Goal: Information Seeking & Learning: Learn about a topic

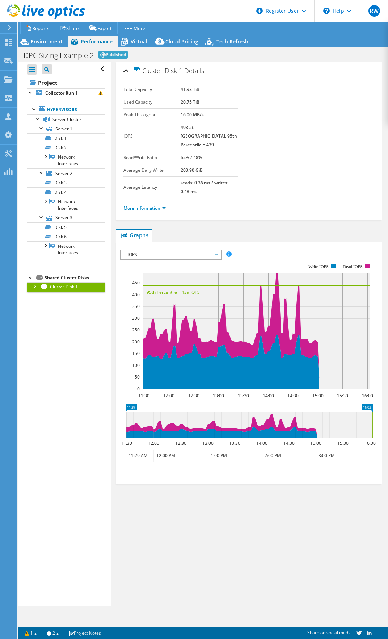
select select "EUFrankfurt"
select select "EUR"
click at [42, 42] on span "Environment" at bounding box center [47, 41] width 32 height 7
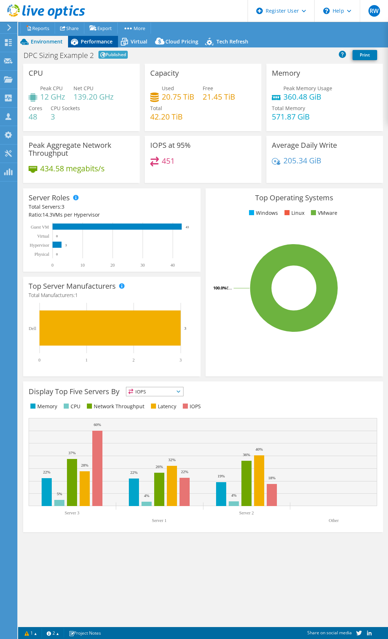
click at [103, 42] on span "Performance" at bounding box center [97, 41] width 32 height 7
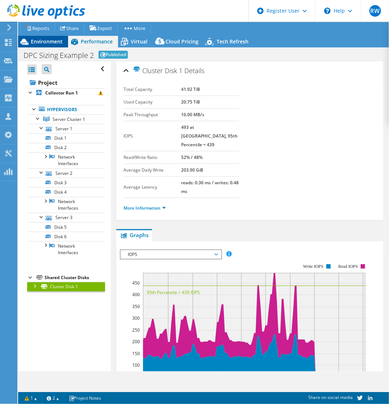
click at [49, 44] on span "Environment" at bounding box center [47, 41] width 32 height 7
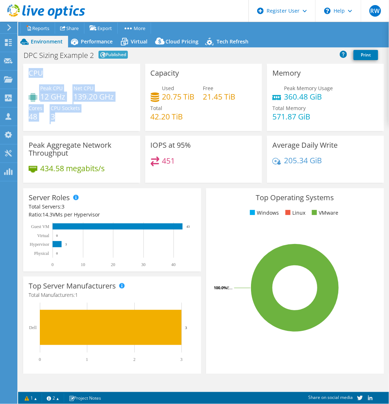
drag, startPoint x: 74, startPoint y: 114, endPoint x: 28, endPoint y: 74, distance: 60.9
click at [28, 74] on div "CPU Peak CPU 12 GHz Net CPU 139.20 GHz Cores 48 CPU Sockets 3" at bounding box center [81, 97] width 117 height 67
drag, startPoint x: 28, startPoint y: 74, endPoint x: 70, endPoint y: 95, distance: 46.5
click at [70, 95] on div "Peak CPU 12 GHz Net CPU 139.20 GHz Cores 48 CPU Sockets 3" at bounding box center [82, 105] width 106 height 43
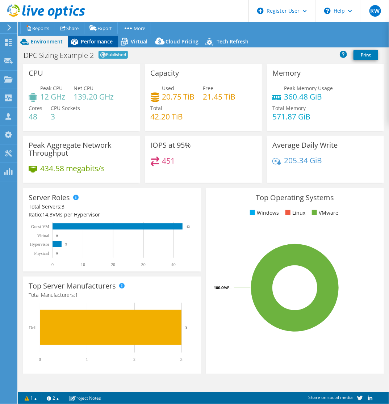
click at [88, 41] on span "Performance" at bounding box center [97, 41] width 32 height 7
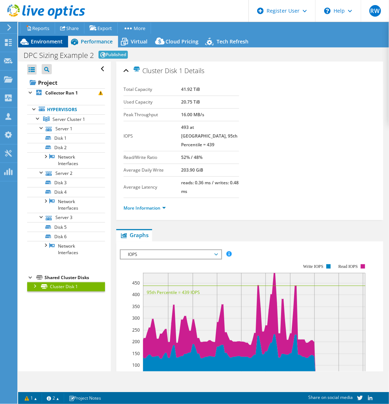
click at [49, 41] on span "Environment" at bounding box center [47, 41] width 32 height 7
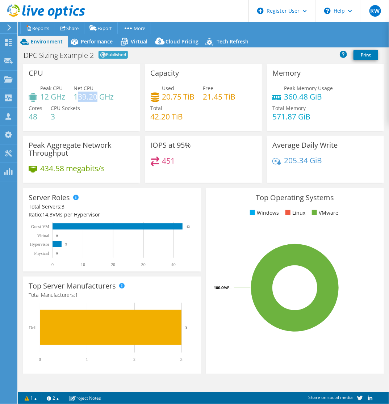
drag, startPoint x: 97, startPoint y: 98, endPoint x: 77, endPoint y: 100, distance: 20.4
click at [77, 100] on h4 "139.20 GHz" at bounding box center [94, 97] width 40 height 8
drag, startPoint x: 77, startPoint y: 100, endPoint x: 94, endPoint y: 107, distance: 18.8
click at [94, 107] on div "Peak CPU 12 GHz Net CPU 139.20 GHz Cores 48 CPU Sockets 3" at bounding box center [82, 105] width 106 height 43
click at [202, 26] on ul "Project Actions Reports Share Export vSAN ReadyNode Sizer PSS Solution Request" at bounding box center [199, 28] width 362 height 12
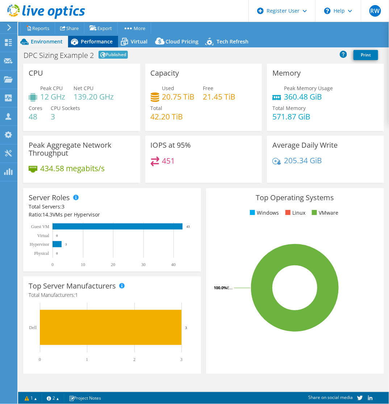
click at [92, 42] on span "Performance" at bounding box center [97, 41] width 32 height 7
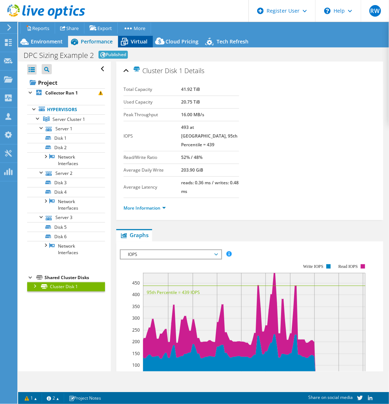
click at [132, 40] on span "Virtual" at bounding box center [139, 41] width 17 height 7
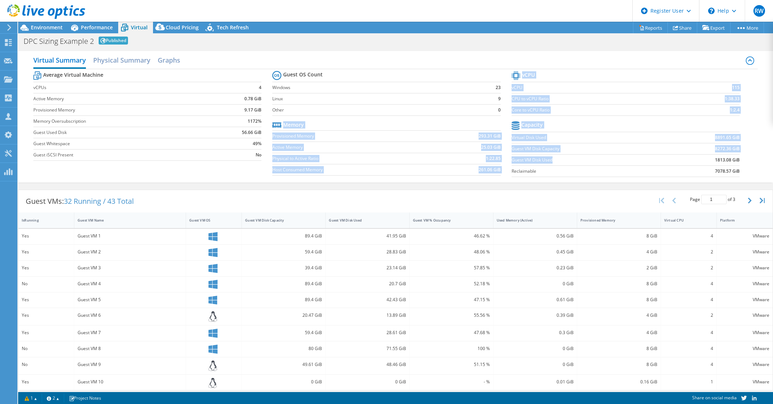
drag, startPoint x: 507, startPoint y: 158, endPoint x: 553, endPoint y: 159, distance: 45.3
click at [388, 159] on div "Average Virtual Machine vCPUs 4 Active Memory 0.78 GiB Provisioned Memory 9.17 …" at bounding box center [395, 125] width 724 height 112
drag, startPoint x: 553, startPoint y: 159, endPoint x: 562, endPoint y: 157, distance: 9.2
click at [388, 157] on label "Guest VM Disk Used" at bounding box center [588, 160] width 154 height 7
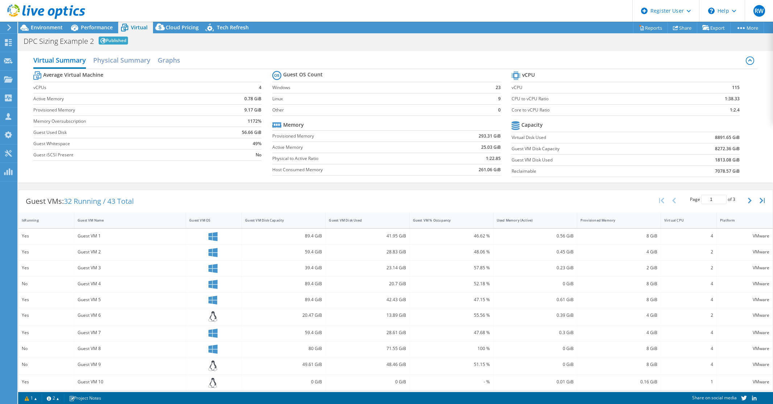
click at [388, 161] on td "1813.08 GiB" at bounding box center [702, 159] width 74 height 11
drag, startPoint x: 710, startPoint y: 160, endPoint x: 719, endPoint y: 161, distance: 9.2
click at [388, 161] on b "1813.08 GiB" at bounding box center [727, 160] width 25 height 7
drag, startPoint x: 259, startPoint y: 132, endPoint x: 236, endPoint y: 128, distance: 22.9
click at [236, 128] on td "56.66 GiB" at bounding box center [237, 132] width 50 height 11
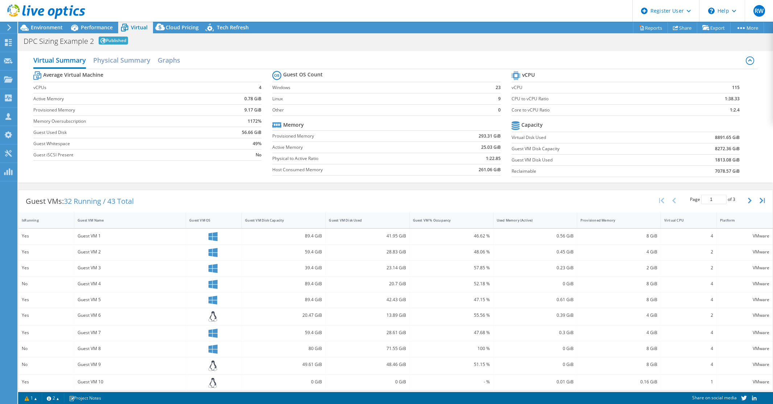
drag, startPoint x: 236, startPoint y: 128, endPoint x: 238, endPoint y: 133, distance: 5.3
click at [238, 133] on td "56.66 GiB" at bounding box center [237, 132] width 50 height 11
click at [242, 133] on b "56.66 GiB" at bounding box center [252, 132] width 20 height 7
click at [244, 134] on b "56.66 GiB" at bounding box center [252, 132] width 20 height 7
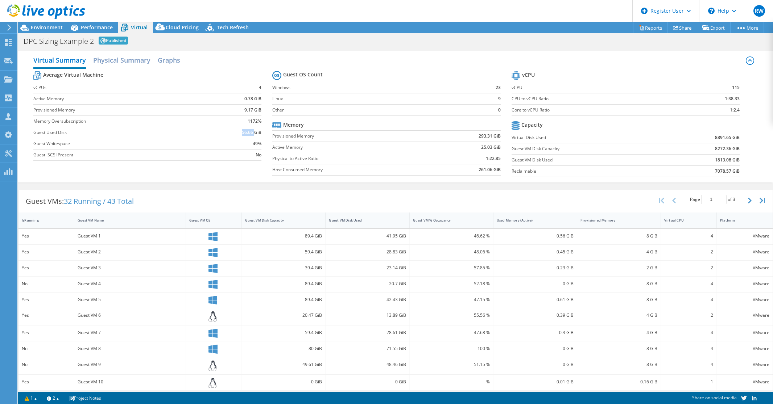
click at [245, 134] on b "56.66 GiB" at bounding box center [252, 132] width 20 height 7
click at [61, 27] on span "Environment" at bounding box center [47, 27] width 32 height 7
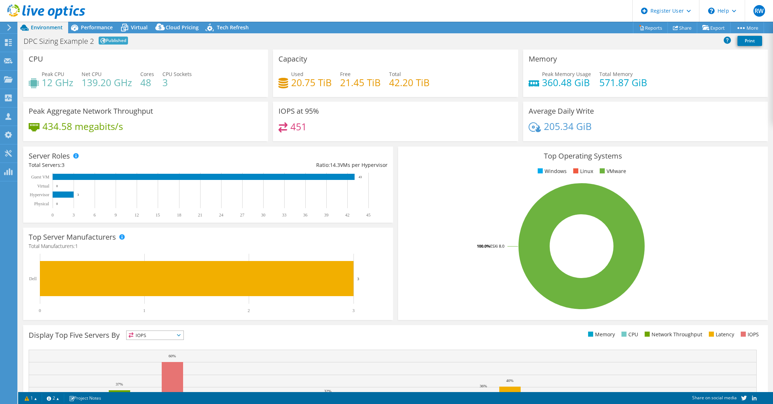
click at [388, 56] on h3 "Memory" at bounding box center [542, 59] width 28 height 8
click at [103, 26] on span "Performance" at bounding box center [97, 27] width 32 height 7
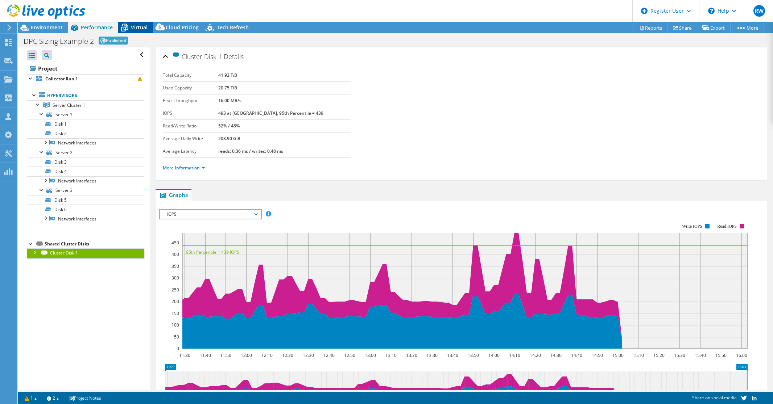
click at [142, 27] on span "Virtual" at bounding box center [139, 27] width 17 height 7
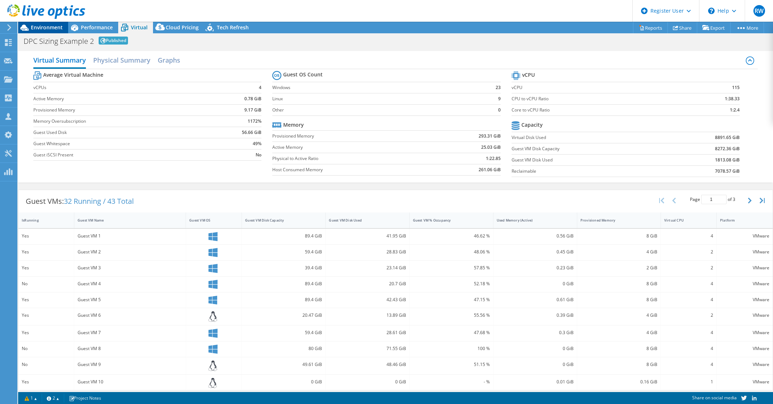
click at [54, 28] on span "Environment" at bounding box center [47, 27] width 32 height 7
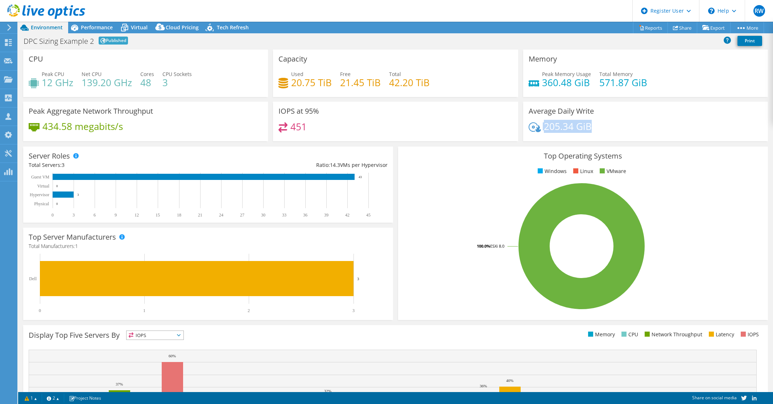
drag, startPoint x: 595, startPoint y: 128, endPoint x: 544, endPoint y: 117, distance: 52.6
click at [388, 117] on div "Average Daily Write 205.34 GiB" at bounding box center [645, 121] width 245 height 39
drag, startPoint x: 544, startPoint y: 117, endPoint x: 544, endPoint y: 128, distance: 11.2
copy div "205.34 GiB"
click at [388, 170] on ul "Windows Linux VMware" at bounding box center [582, 171] width 359 height 8
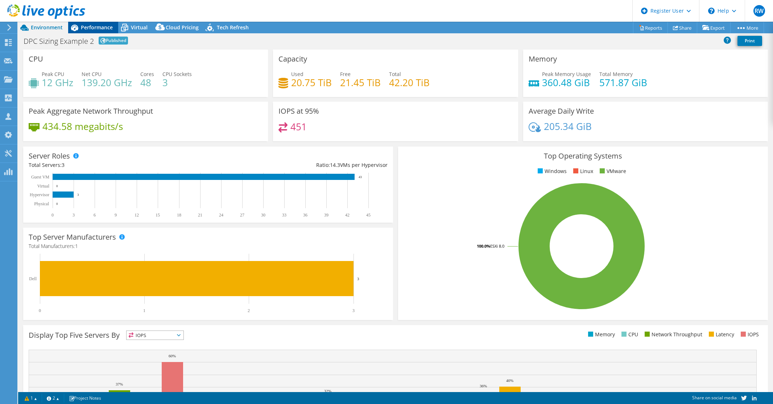
click at [93, 22] on div "Performance" at bounding box center [93, 28] width 50 height 12
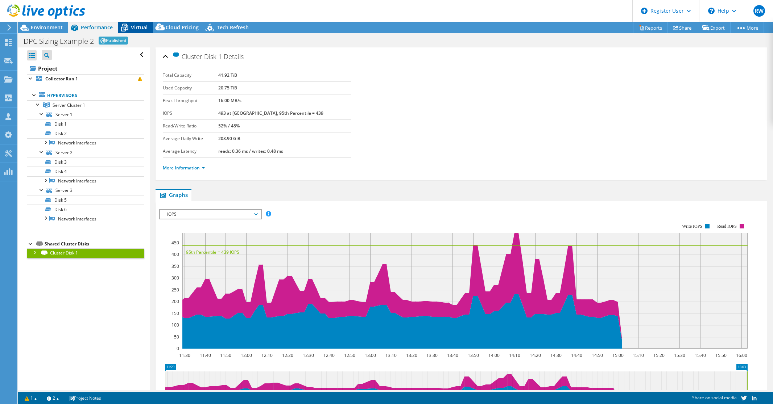
click at [130, 24] on icon at bounding box center [124, 27] width 13 height 13
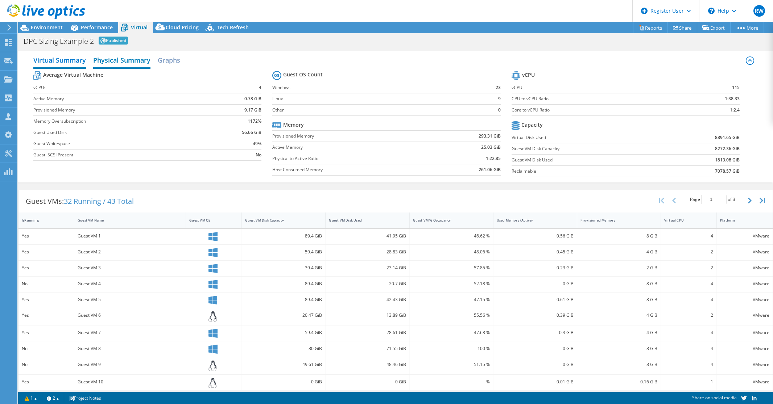
click at [128, 66] on h2 "Physical Summary" at bounding box center [121, 61] width 57 height 16
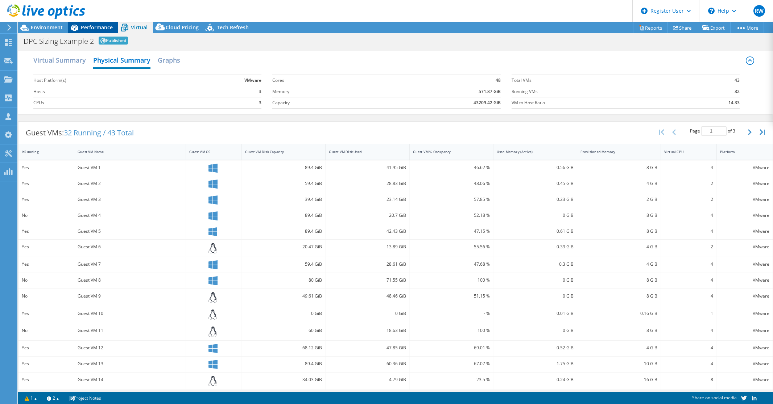
click at [99, 29] on span "Performance" at bounding box center [97, 27] width 32 height 7
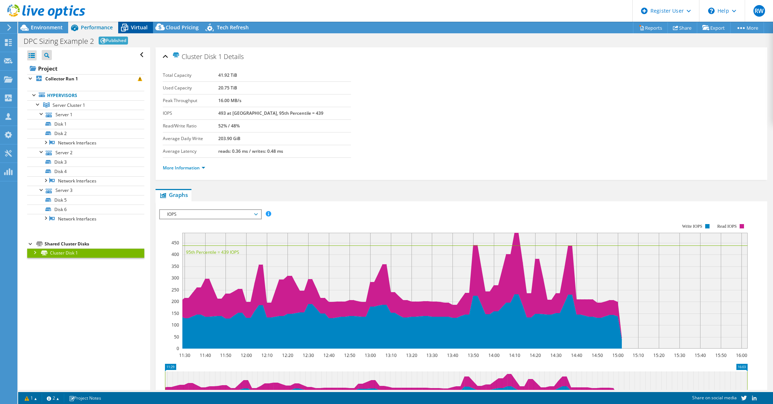
click at [142, 28] on span "Virtual" at bounding box center [139, 27] width 17 height 7
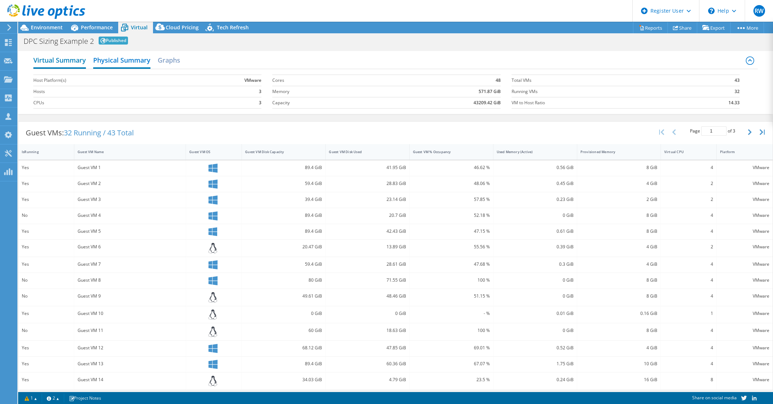
click at [73, 58] on h2 "Virtual Summary" at bounding box center [59, 61] width 53 height 16
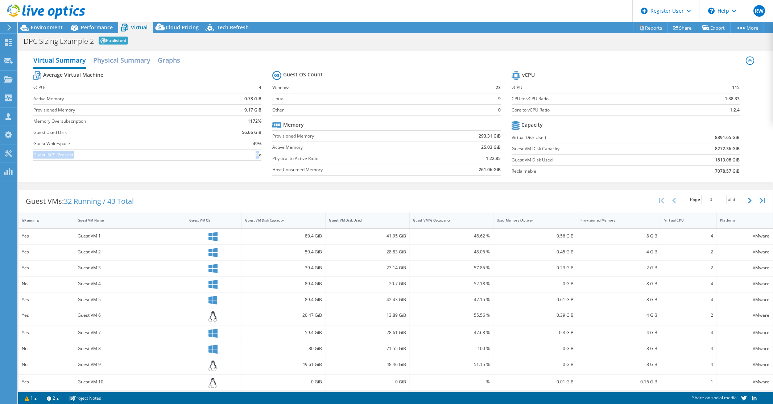
drag, startPoint x: 258, startPoint y: 154, endPoint x: 34, endPoint y: 153, distance: 224.3
click at [34, 153] on tr "Guest iSCSI Present No" at bounding box center [147, 154] width 228 height 11
drag, startPoint x: 34, startPoint y: 153, endPoint x: 46, endPoint y: 153, distance: 12.7
click at [46, 153] on label "Guest iSCSI Present" at bounding box center [122, 154] width 178 height 7
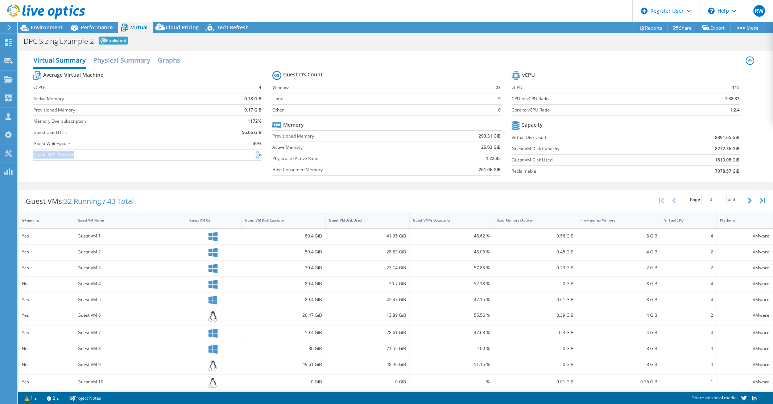
click at [50, 153] on label "Guest iSCSI Present" at bounding box center [122, 154] width 178 height 7
click at [56, 154] on label "Guest iSCSI Present" at bounding box center [122, 154] width 178 height 7
click at [68, 154] on label "Guest iSCSI Present" at bounding box center [122, 154] width 178 height 7
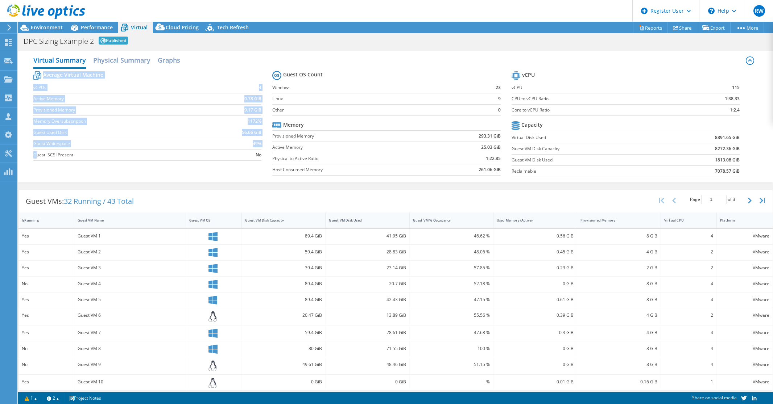
drag, startPoint x: 261, startPoint y: 154, endPoint x: 36, endPoint y: 157, distance: 225.4
click at [36, 157] on section "Average Virtual Machine vCPUs 4 Active Memory 0.78 GiB Provisioned Memory 9.17 …" at bounding box center [152, 117] width 239 height 95
click at [97, 153] on label "Guest iSCSI Present" at bounding box center [122, 154] width 178 height 7
click at [101, 165] on div "Average Virtual Machine vCPUs 4 Active Memory 0.78 GiB Provisioned Memory 9.17 …" at bounding box center [395, 125] width 724 height 112
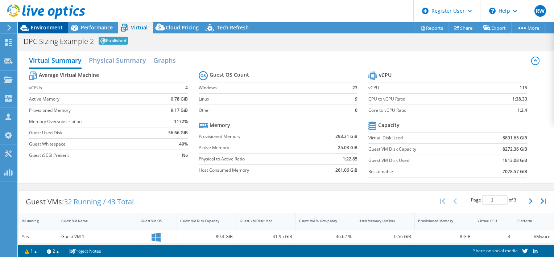
click at [39, 25] on span "Environment" at bounding box center [47, 27] width 32 height 7
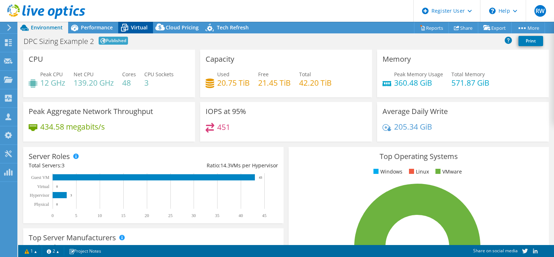
click at [129, 30] on icon at bounding box center [124, 27] width 13 height 13
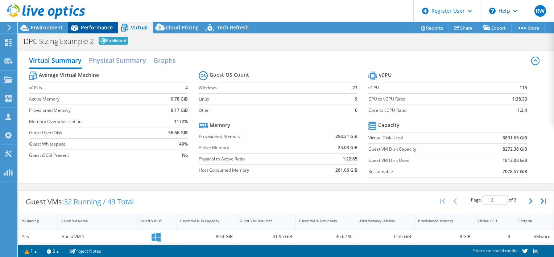
click at [85, 25] on span "Performance" at bounding box center [97, 27] width 32 height 7
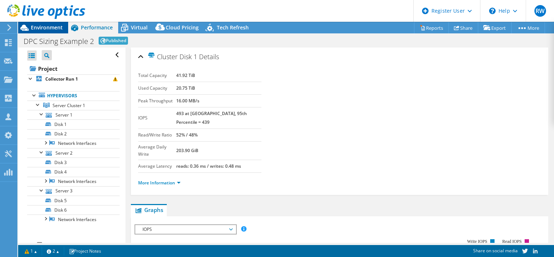
click at [49, 28] on span "Environment" at bounding box center [47, 27] width 32 height 7
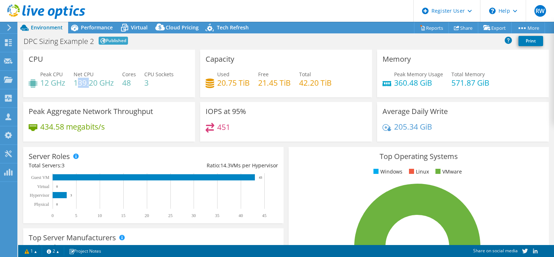
drag, startPoint x: 76, startPoint y: 84, endPoint x: 88, endPoint y: 84, distance: 12.3
click at [88, 84] on h4 "139.20 GHz" at bounding box center [94, 83] width 40 height 8
drag, startPoint x: 459, startPoint y: 83, endPoint x: 447, endPoint y: 82, distance: 12.7
click at [388, 82] on h4 "571.87 GiB" at bounding box center [470, 83] width 38 height 8
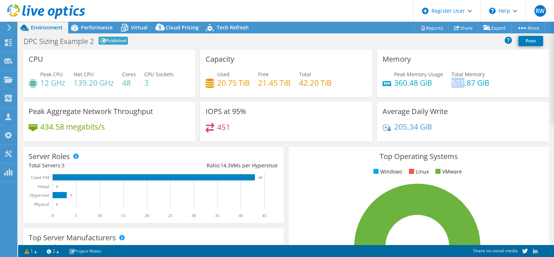
click at [388, 84] on h4 "571.87 GiB" at bounding box center [470, 83] width 38 height 8
drag, startPoint x: 459, startPoint y: 84, endPoint x: 446, endPoint y: 84, distance: 12.7
click at [388, 84] on div "Peak Memory Usage 360.48 GiB Total Memory 571.87 GiB" at bounding box center [462, 82] width 161 height 24
click at [142, 30] on span "Virtual" at bounding box center [139, 27] width 17 height 7
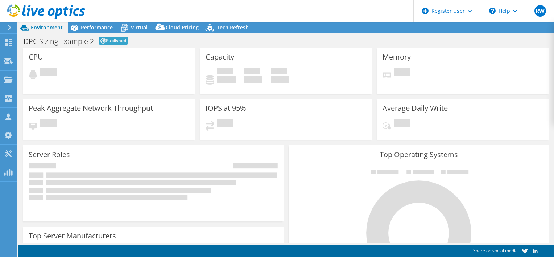
select select "EUFrankfurt"
select select "EUR"
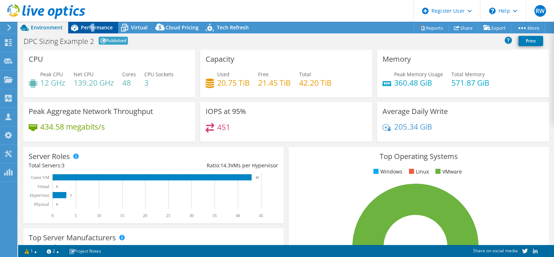
click at [92, 29] on span "Performance" at bounding box center [97, 27] width 32 height 7
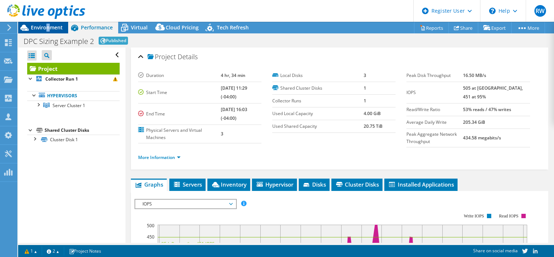
drag, startPoint x: 92, startPoint y: 29, endPoint x: 49, endPoint y: 28, distance: 43.1
click at [49, 28] on span "Environment" at bounding box center [47, 27] width 32 height 7
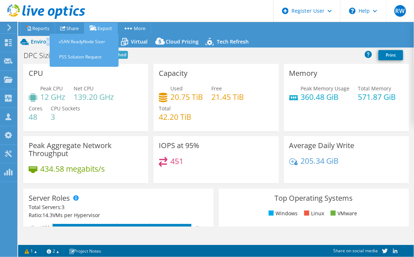
click at [92, 29] on link "Export" at bounding box center [101, 27] width 34 height 11
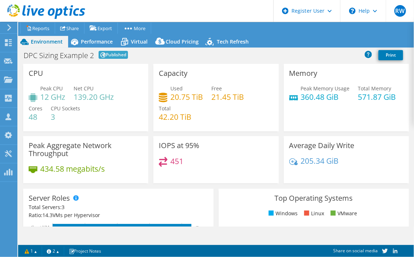
click at [183, 25] on ul "Project Actions Reports Share Export vSAN ReadyNode Sizer PSS Solution Request" at bounding box center [211, 28] width 387 height 12
click at [133, 42] on span "Virtual" at bounding box center [139, 41] width 17 height 7
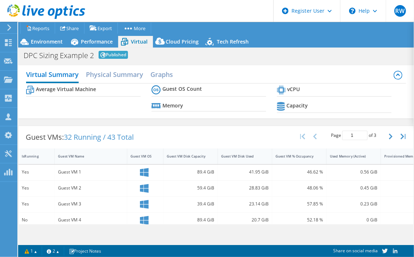
click at [133, 41] on span "Virtual" at bounding box center [139, 41] width 17 height 7
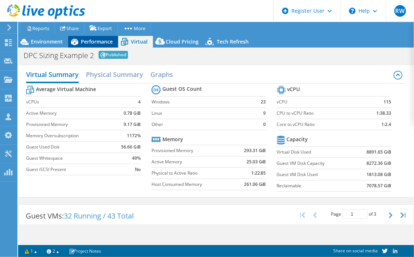
click at [93, 37] on div "Performance" at bounding box center [93, 42] width 50 height 12
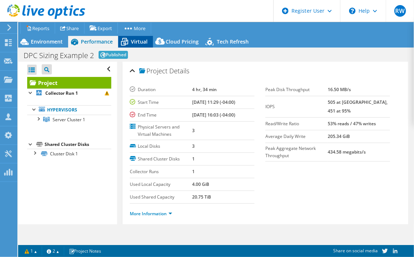
click at [129, 39] on icon at bounding box center [124, 42] width 13 height 13
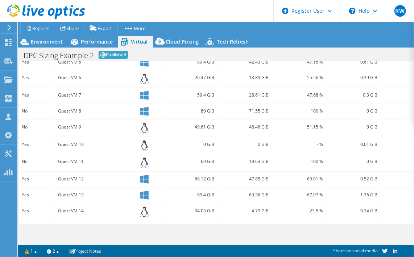
scroll to position [254, 0]
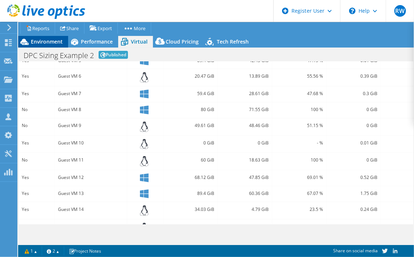
click at [52, 42] on span "Environment" at bounding box center [47, 41] width 32 height 7
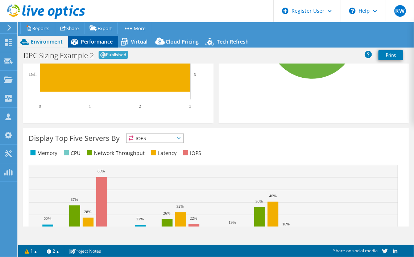
click at [90, 45] on span "Performance" at bounding box center [97, 41] width 32 height 7
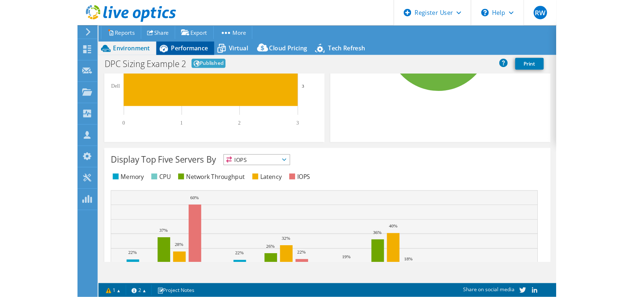
scroll to position [0, 0]
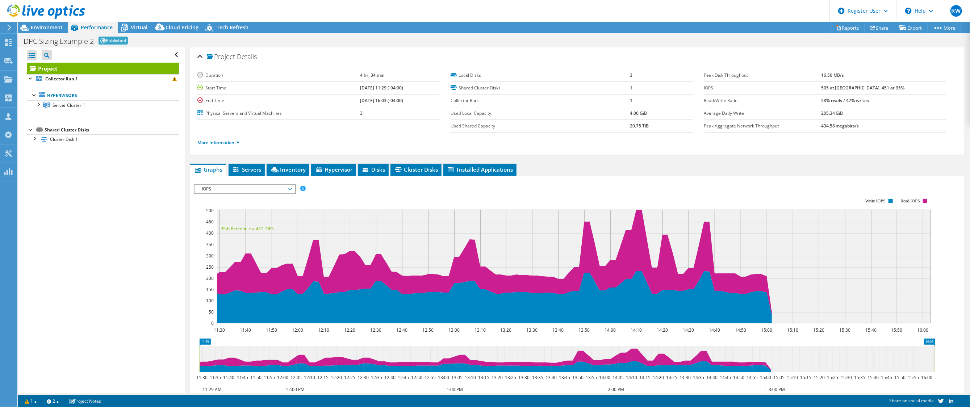
click at [78, 70] on link "Project" at bounding box center [103, 69] width 152 height 12
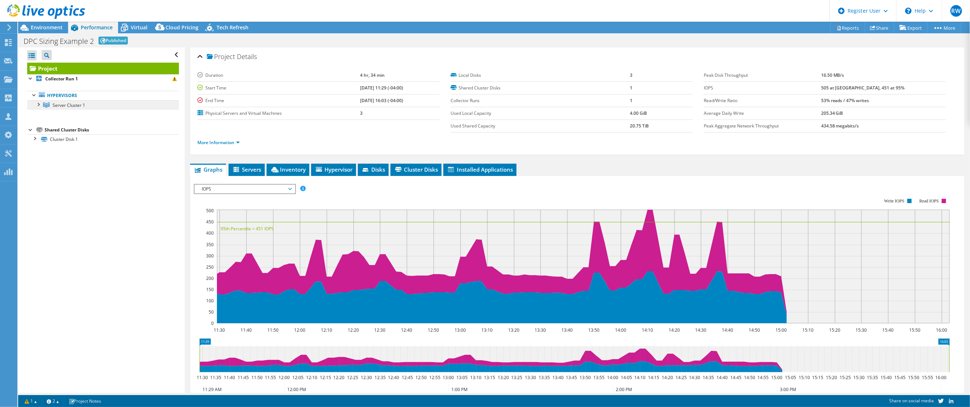
click at [59, 107] on span "Server Cluster 1" at bounding box center [69, 105] width 33 height 6
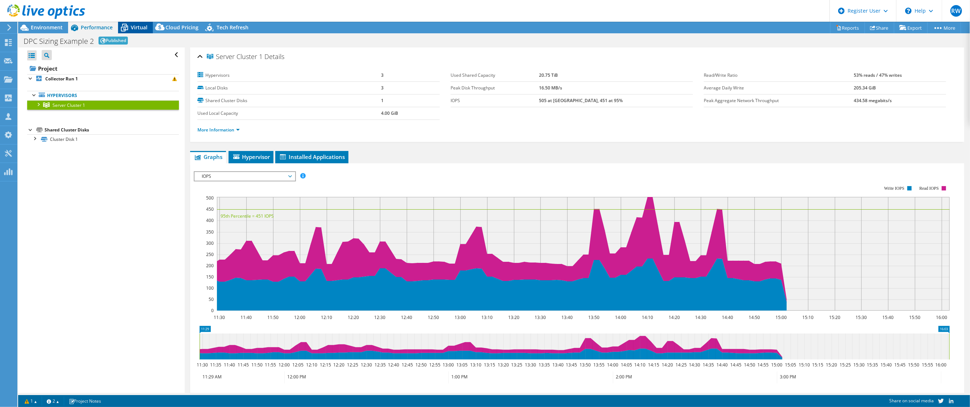
click at [147, 28] on div "Virtual" at bounding box center [135, 28] width 35 height 12
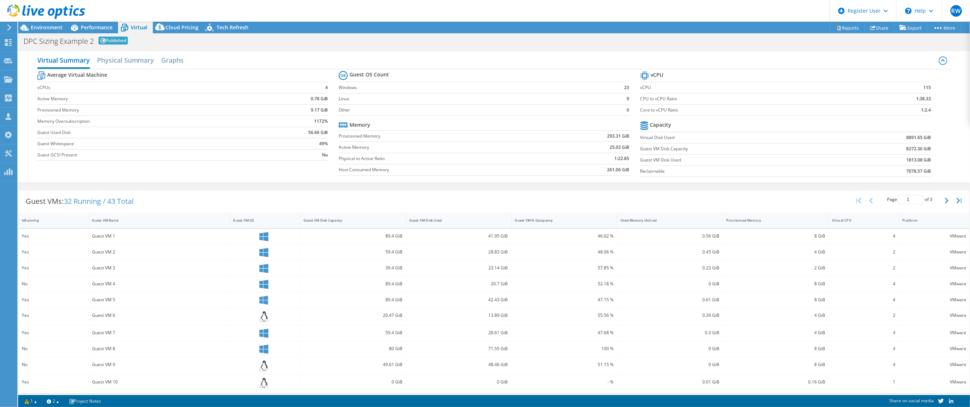
click at [553, 160] on label "Guest VM Disk Used" at bounding box center [739, 160] width 197 height 7
drag, startPoint x: 699, startPoint y: 160, endPoint x: 638, endPoint y: 162, distance: 61.7
click at [553, 162] on label "Guest VM Disk Used" at bounding box center [739, 160] width 197 height 7
drag, startPoint x: 638, startPoint y: 162, endPoint x: 712, endPoint y: 145, distance: 75.9
click at [553, 145] on label "Guest VM Disk Capacity" at bounding box center [739, 148] width 197 height 7
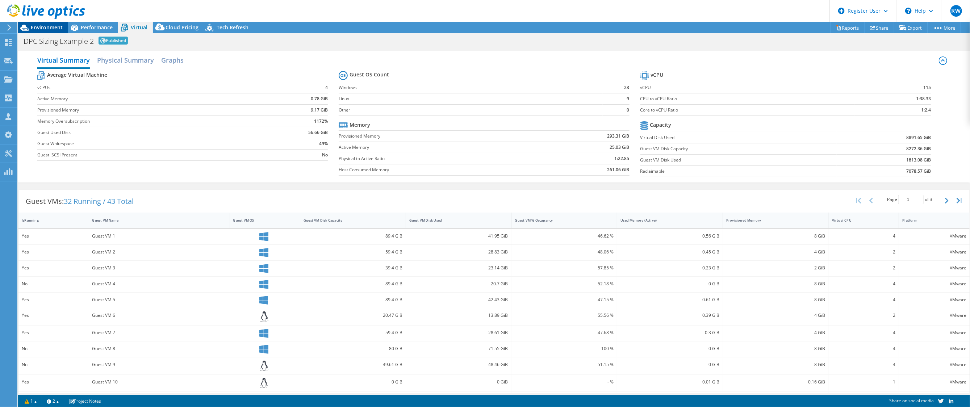
click at [49, 28] on span "Environment" at bounding box center [47, 27] width 32 height 7
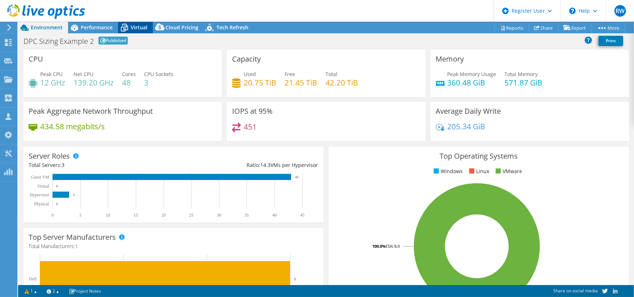
click at [142, 30] on span "Virtual" at bounding box center [139, 27] width 17 height 7
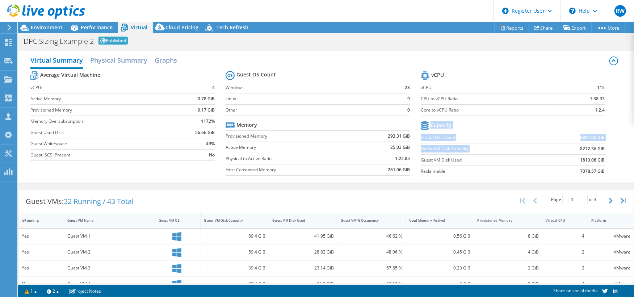
drag, startPoint x: 610, startPoint y: 150, endPoint x: 574, endPoint y: 149, distance: 36.3
click at [553, 149] on section "vCPU vCPU 115 CPU to vCPU Ratio 1:38.33 Core to vCPU Ratio 1:2.4 Capacity Virtu…" at bounding box center [518, 125] width 195 height 111
click at [553, 149] on td "8272.36 GiB" at bounding box center [576, 148] width 60 height 11
click at [553, 149] on b "8272.36 GiB" at bounding box center [593, 148] width 25 height 7
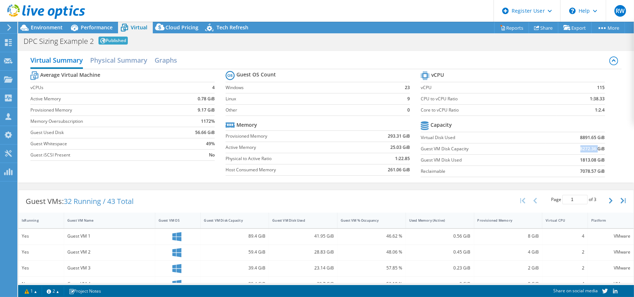
drag, startPoint x: 577, startPoint y: 149, endPoint x: 590, endPoint y: 150, distance: 13.1
click at [553, 150] on b "8272.36 GiB" at bounding box center [593, 148] width 25 height 7
click at [553, 149] on b "8272.36 GiB" at bounding box center [593, 148] width 25 height 7
drag, startPoint x: 599, startPoint y: 148, endPoint x: 417, endPoint y: 148, distance: 181.9
click at [421, 148] on tr "Guest VM Disk Capacity 8272.36 GiB" at bounding box center [513, 148] width 184 height 11
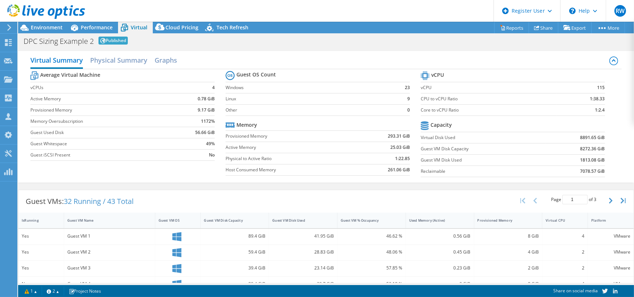
click at [466, 140] on label "Virtual Disk Used" at bounding box center [483, 137] width 125 height 7
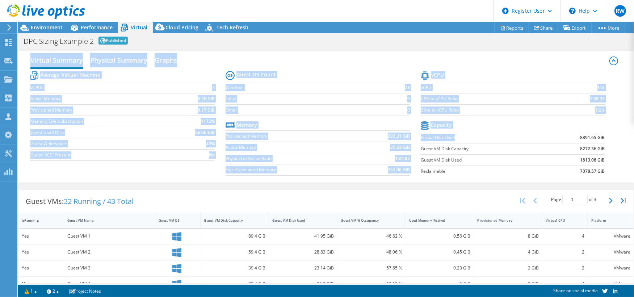
drag, startPoint x: 466, startPoint y: 140, endPoint x: 26, endPoint y: 59, distance: 447.8
click at [26, 59] on div "Virtual Summary Physical Summary Graphs Average Virtual Machine vCPUs 4 Active …" at bounding box center [326, 117] width 616 height 132
click at [245, 56] on div "Virtual Summary Physical Summary Graphs" at bounding box center [326, 61] width 592 height 16
